Goal: Information Seeking & Learning: Find specific fact

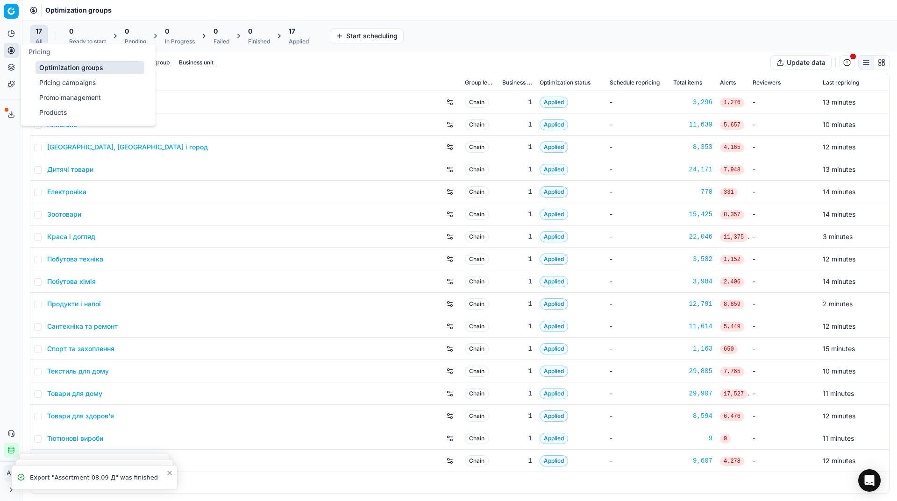
click at [44, 85] on link "Pricing campaigns" at bounding box center [89, 82] width 109 height 13
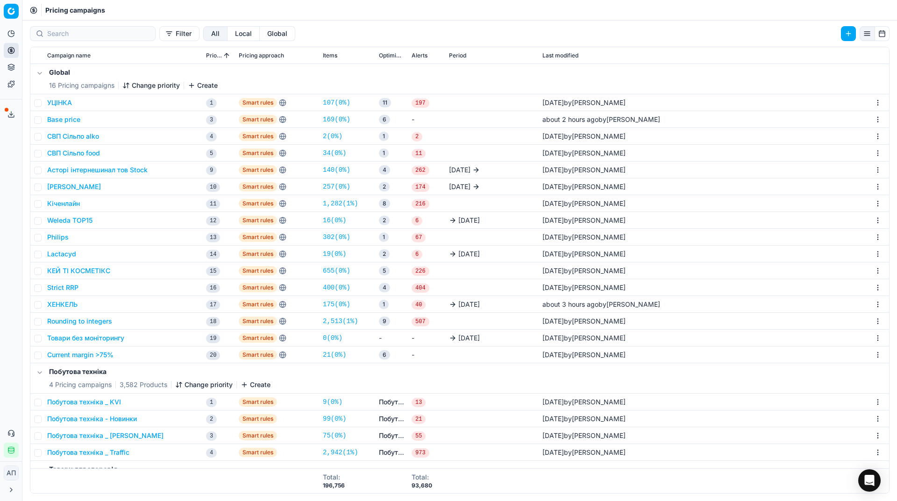
click at [337, 353] on link "21 ( 0% )" at bounding box center [334, 354] width 23 height 9
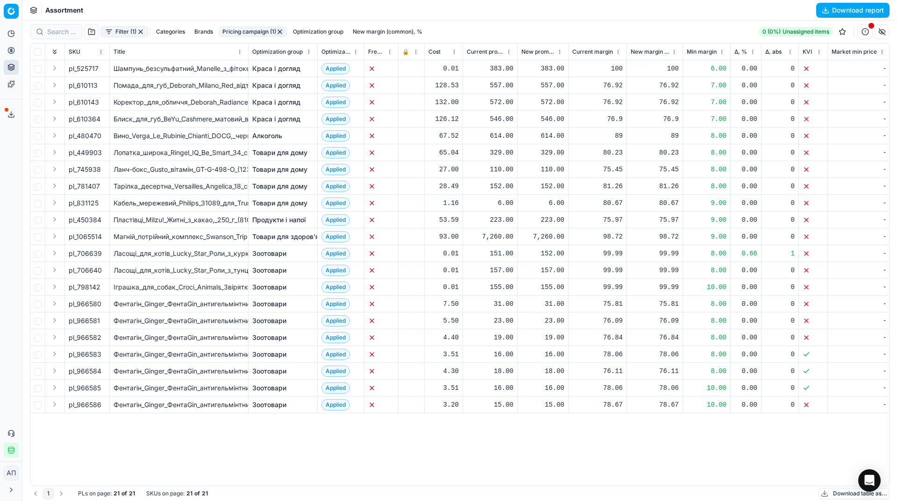
click at [141, 32] on button "button" at bounding box center [140, 31] width 7 height 7
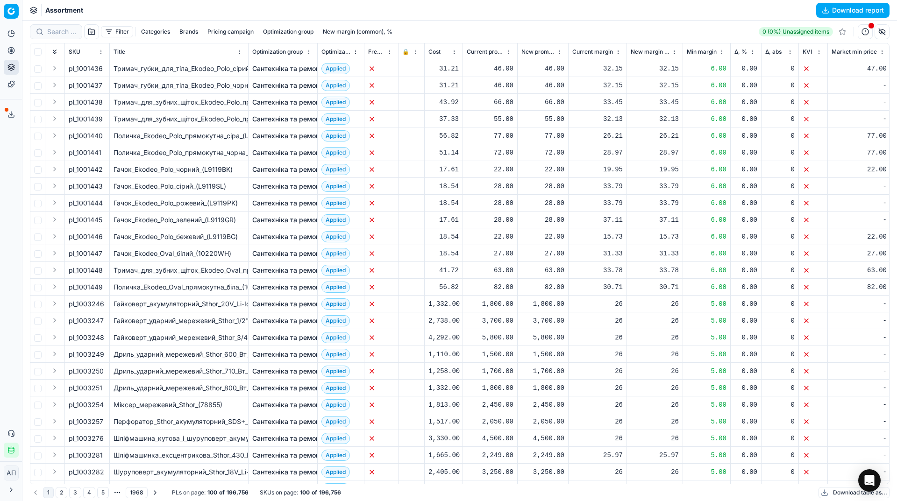
click at [110, 31] on button "Filter" at bounding box center [117, 31] width 32 height 11
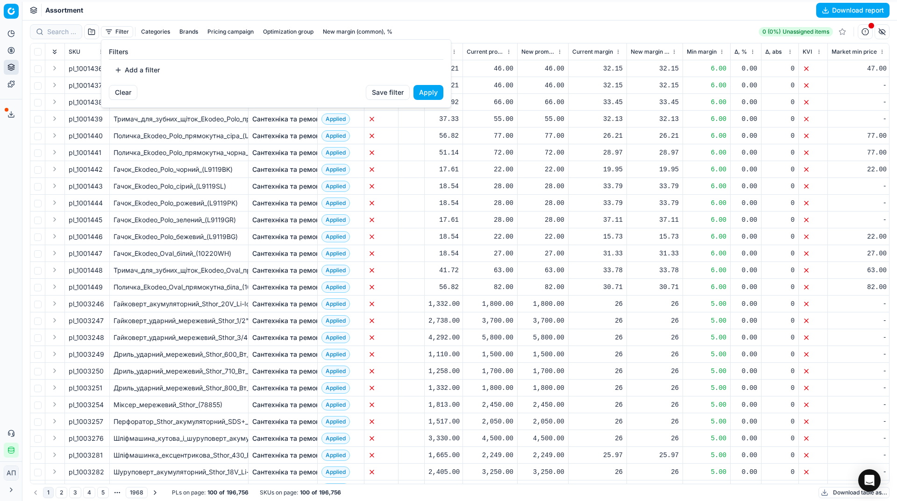
click at [139, 71] on button "Add a filter" at bounding box center [137, 70] width 57 height 15
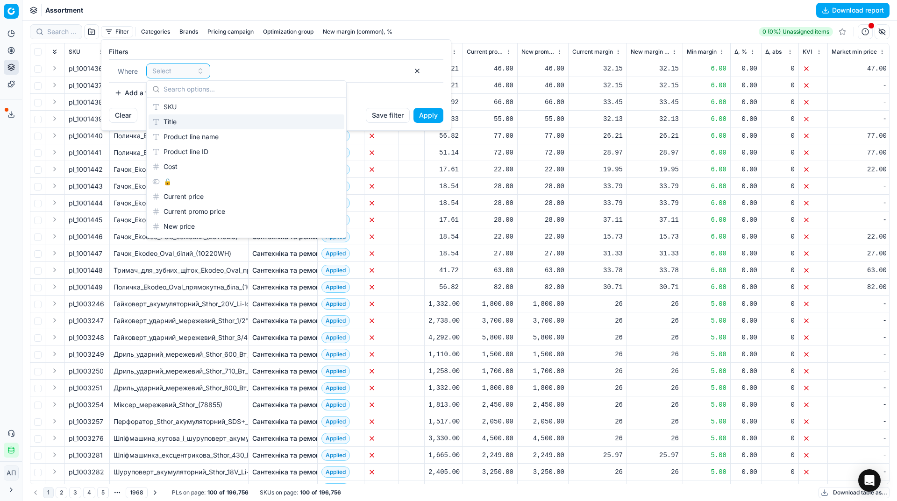
click at [244, 122] on div "Title" at bounding box center [247, 121] width 196 height 15
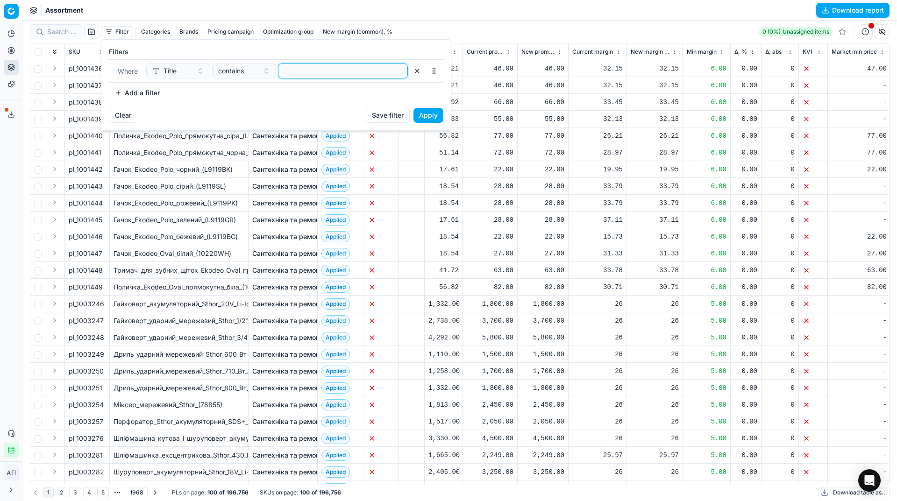
click at [307, 71] on input at bounding box center [342, 71] width 121 height 14
paste input "Зубна паста Oral-B"
type input "Зубна паста Oral-B"
click at [435, 118] on button "Apply" at bounding box center [428, 115] width 30 height 15
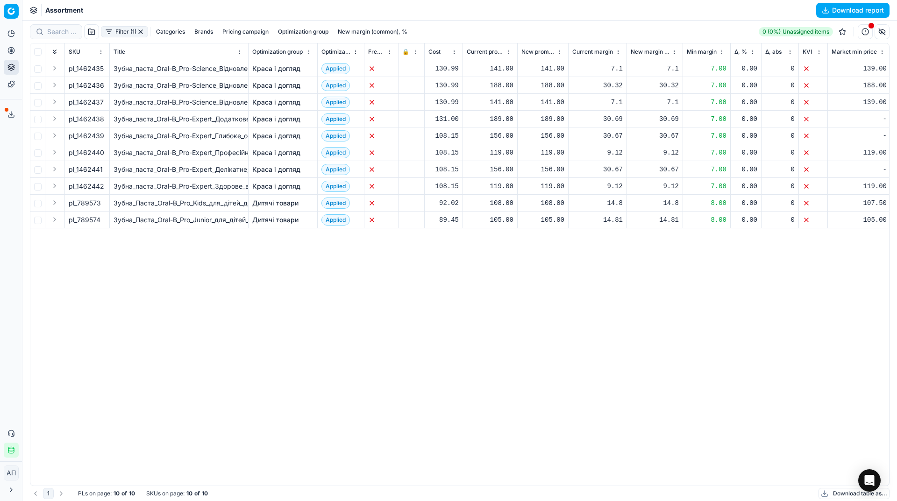
scroll to position [0, 75]
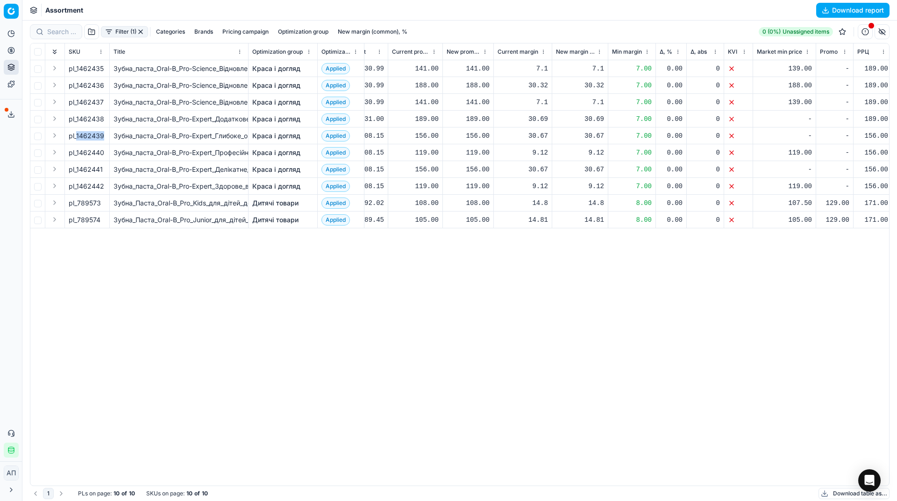
drag, startPoint x: 77, startPoint y: 135, endPoint x: 105, endPoint y: 135, distance: 28.0
click at [105, 135] on div "pl_1462439" at bounding box center [87, 135] width 37 height 9
copy div "1462439"
drag, startPoint x: 78, startPoint y: 169, endPoint x: 111, endPoint y: 168, distance: 33.2
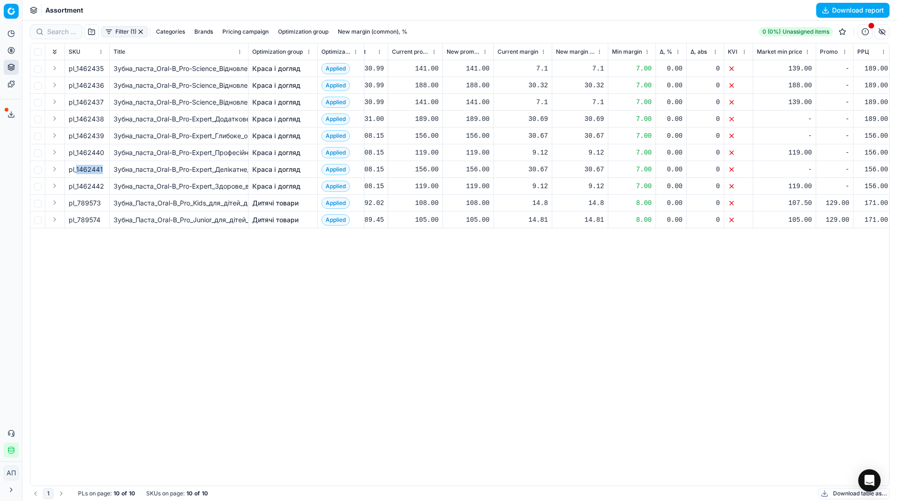
copy div "1462441"
click at [363, 320] on div "pl_1462435 Зубна_паста_Oral-B_Pro-Science_Відновлення_емалі_Щоденний_захист_75_…" at bounding box center [385, 272] width 858 height 425
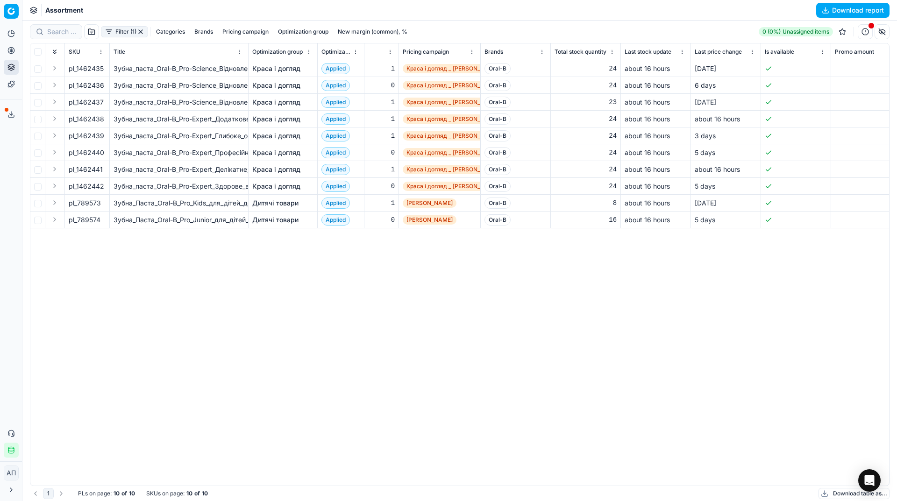
scroll to position [0, 771]
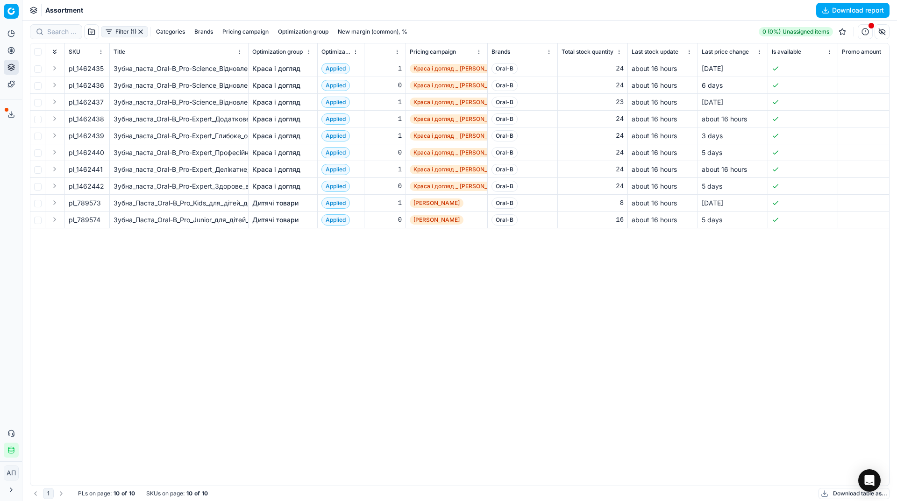
click at [503, 86] on span "Oral-B" at bounding box center [504, 85] width 26 height 11
copy span "Oral-B"
click at [136, 33] on button "Filter (1)" at bounding box center [124, 31] width 47 height 11
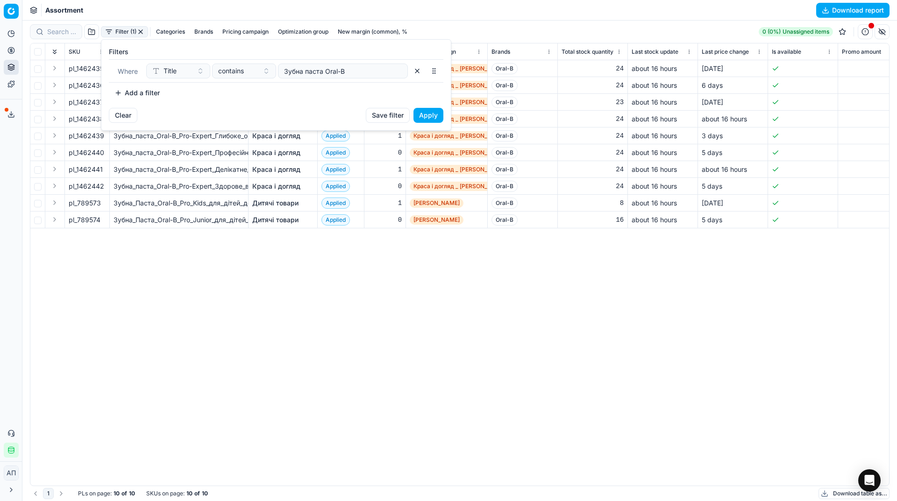
click at [141, 32] on html "Pricing platform Analytics Pricing Product portfolio Templates Export service 3…" at bounding box center [448, 250] width 897 height 501
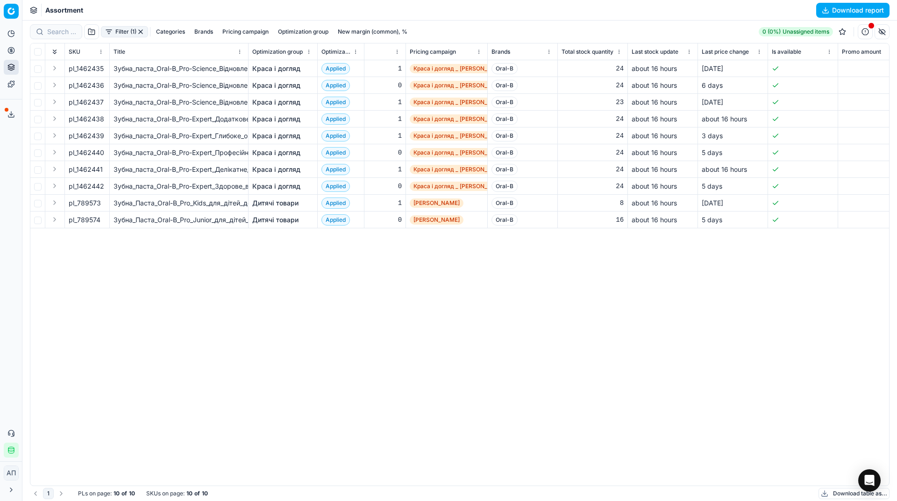
click at [141, 32] on button "button" at bounding box center [140, 31] width 7 height 7
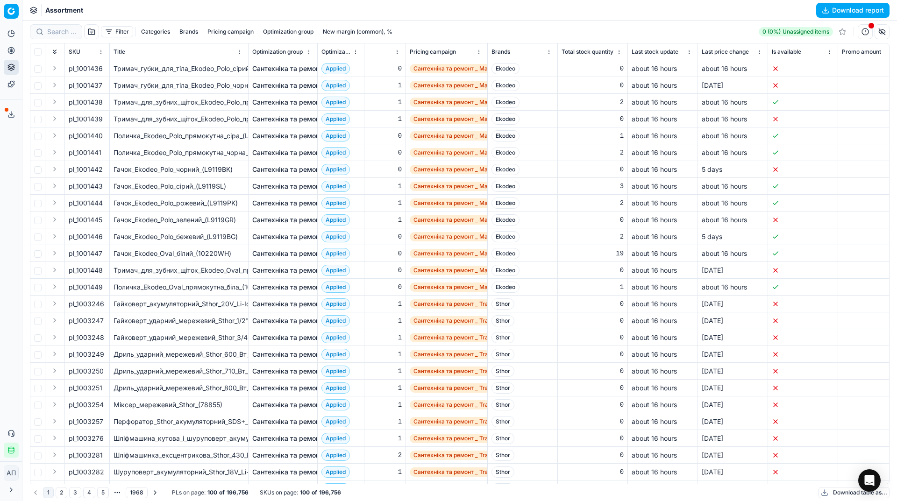
click at [178, 32] on button "Brands" at bounding box center [189, 31] width 26 height 11
type input "Oral-B"
click at [133, 65] on div "Oral-B" at bounding box center [189, 65] width 146 height 15
checkbox input "true"
click at [258, 85] on div "Apply" at bounding box center [188, 86] width 149 height 23
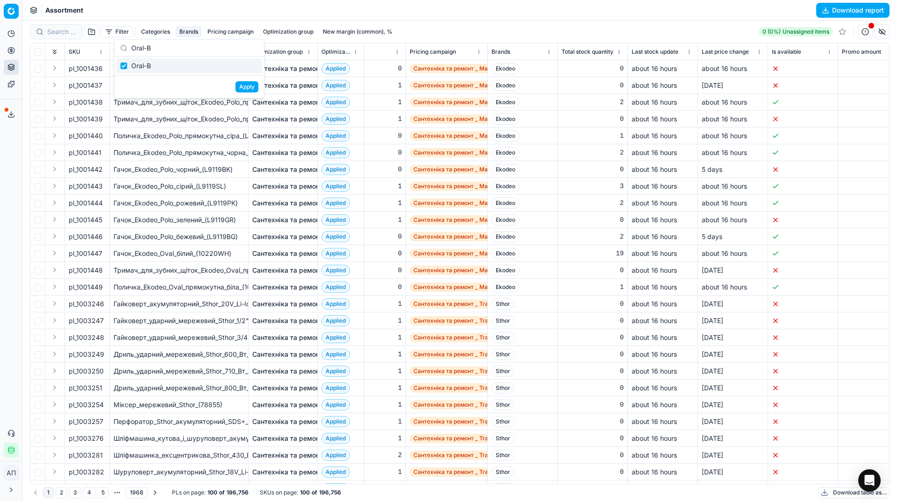
click at [253, 85] on button "Apply" at bounding box center [246, 86] width 23 height 11
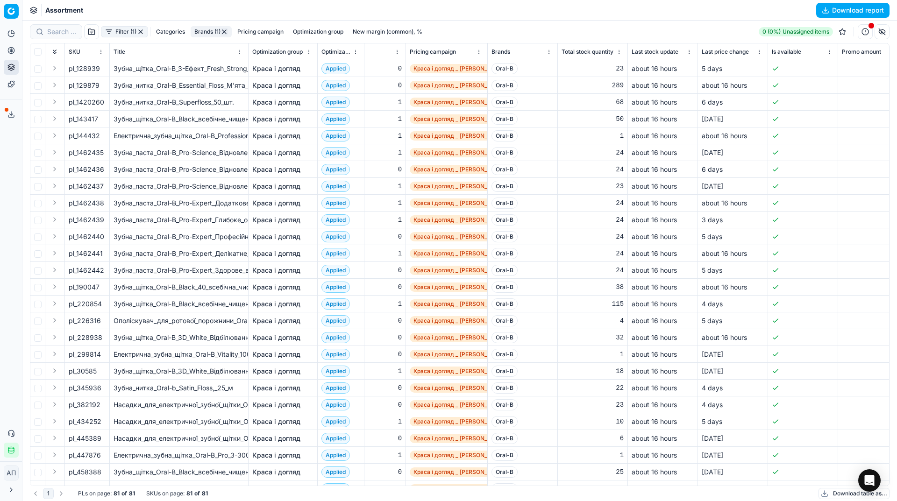
click at [113, 34] on button "Filter (1)" at bounding box center [124, 31] width 47 height 11
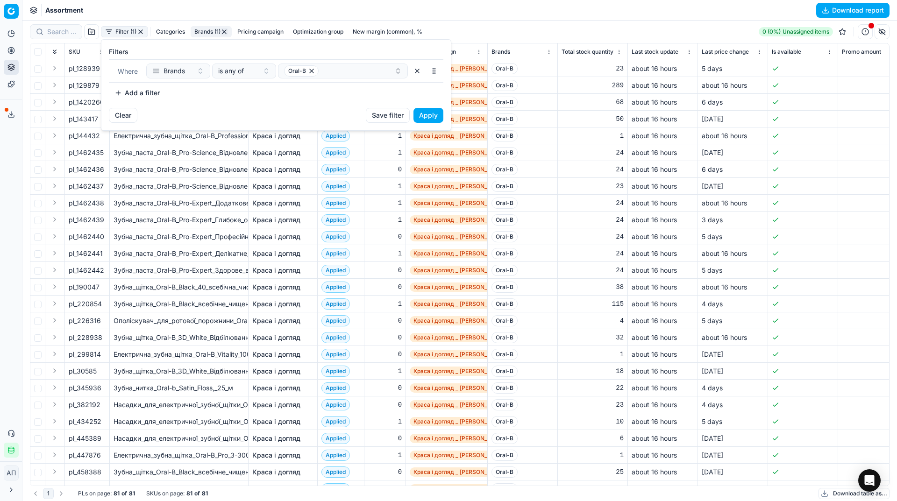
click at [141, 94] on button "Add a filter" at bounding box center [137, 92] width 57 height 15
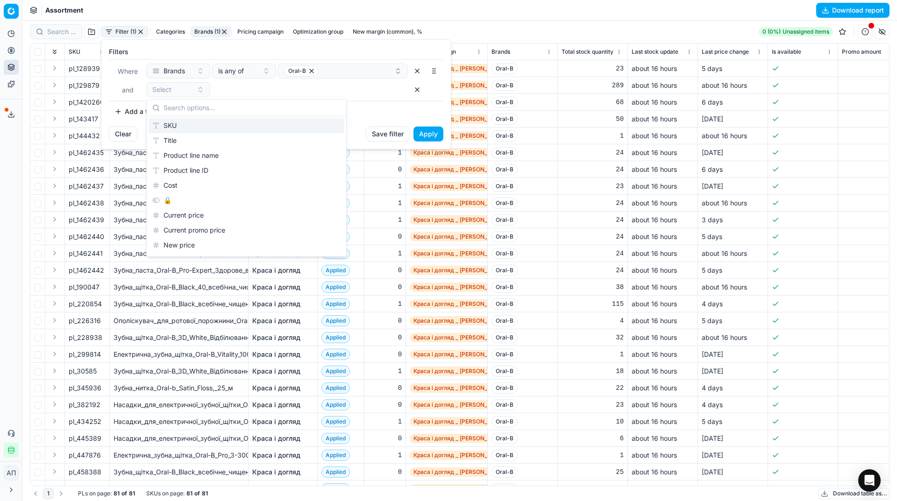
click at [124, 88] on span "and" at bounding box center [128, 90] width 12 height 8
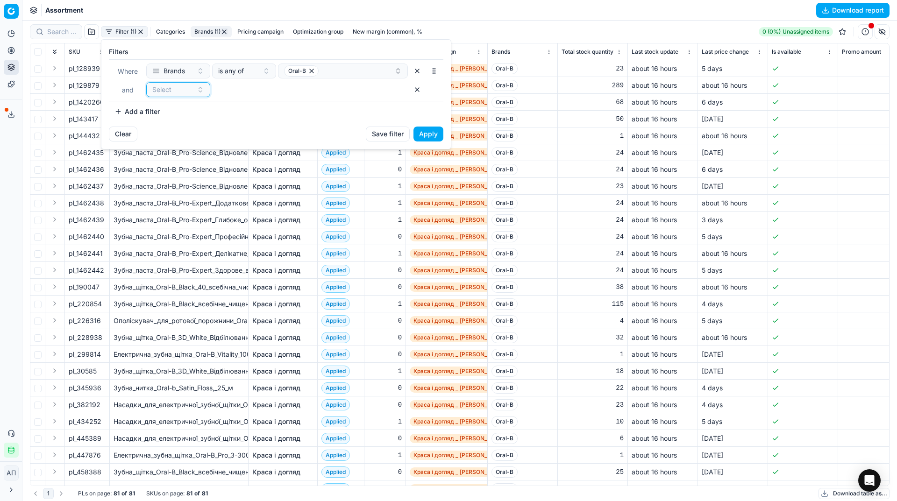
click at [156, 93] on span "Select" at bounding box center [161, 89] width 19 height 9
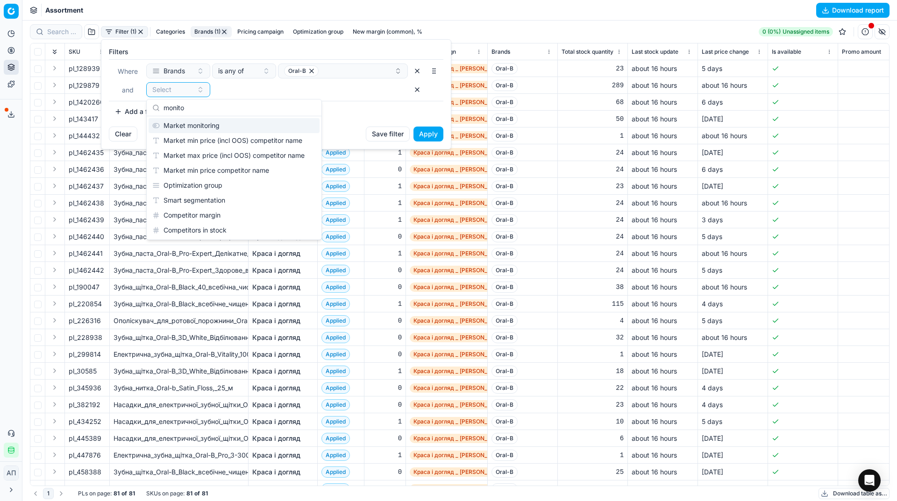
type input "monito"
click at [188, 127] on div "Market monitoring" at bounding box center [234, 125] width 171 height 15
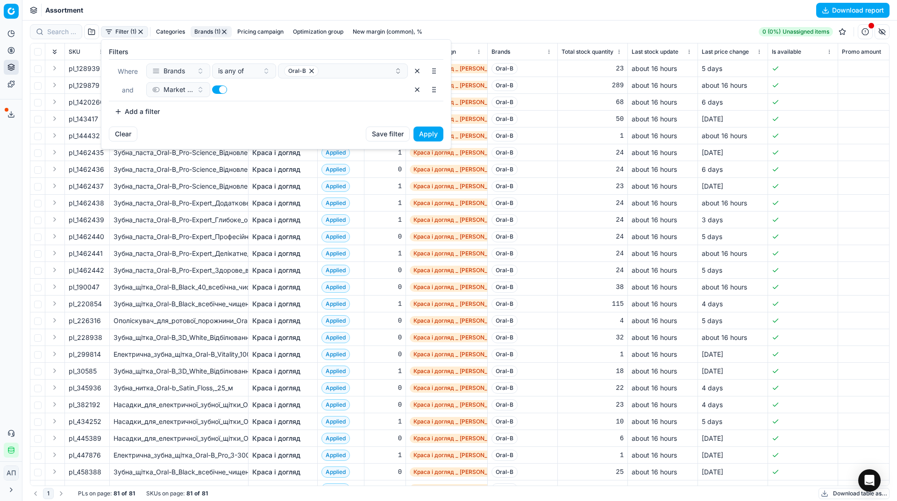
click at [223, 92] on button "button" at bounding box center [219, 89] width 15 height 8
checkbox input "false"
click at [422, 133] on button "Apply" at bounding box center [428, 134] width 30 height 15
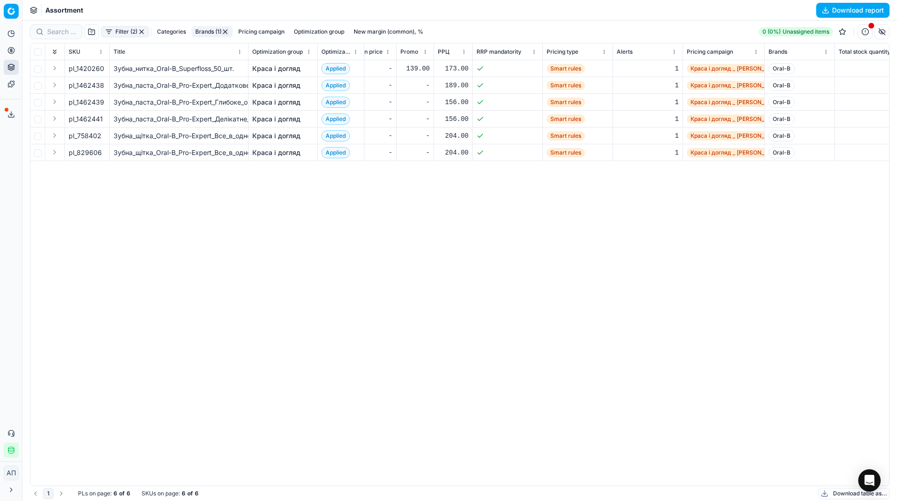
scroll to position [0, 493]
drag, startPoint x: 77, startPoint y: 69, endPoint x: 106, endPoint y: 68, distance: 29.9
click at [106, 68] on td "pl_1420260" at bounding box center [87, 68] width 45 height 17
copy span "1420260"
drag, startPoint x: 78, startPoint y: 136, endPoint x: 106, endPoint y: 136, distance: 27.6
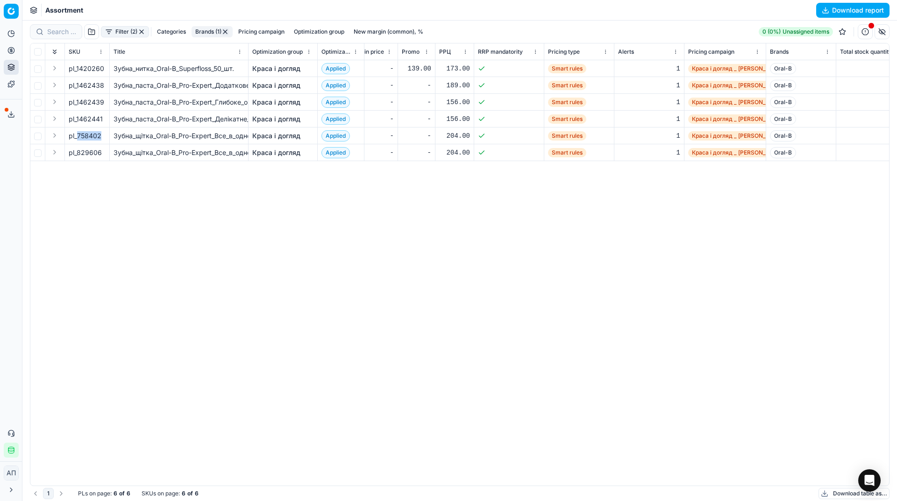
click at [106, 136] on td "pl_758402" at bounding box center [87, 135] width 45 height 17
copy span "758402"
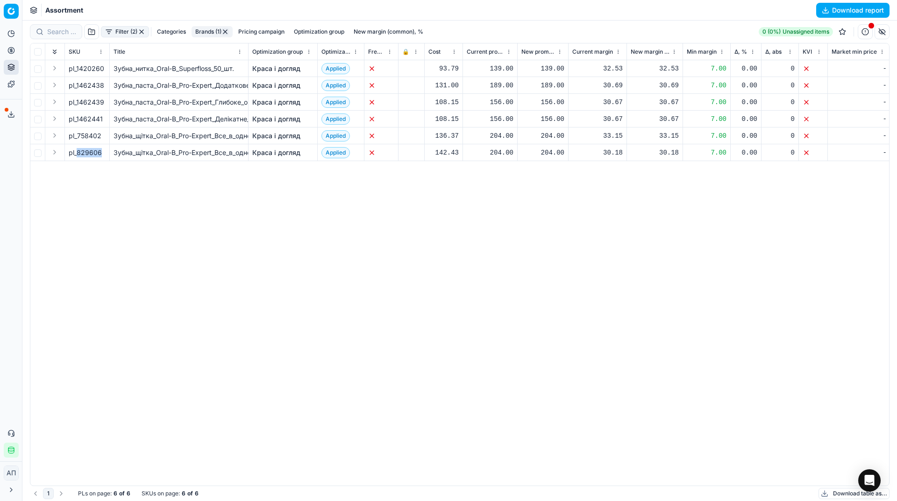
drag, startPoint x: 78, startPoint y: 154, endPoint x: 103, endPoint y: 154, distance: 24.8
click at [103, 154] on div "pl_829606" at bounding box center [87, 152] width 37 height 9
copy div "829606"
